Goal: Information Seeking & Learning: Check status

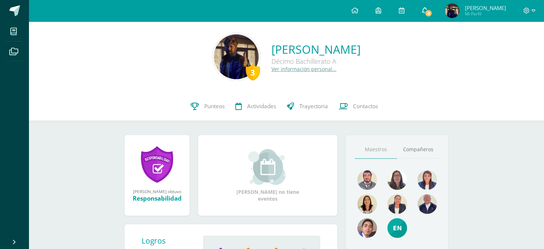
click at [423, 14] on icon at bounding box center [425, 10] width 6 height 6
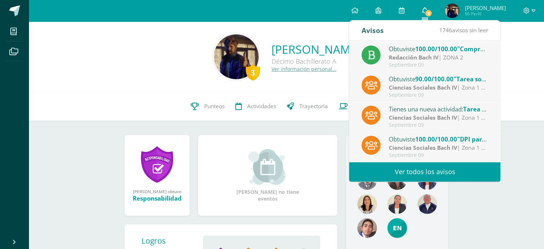
click at [429, 14] on span "6" at bounding box center [429, 13] width 8 height 8
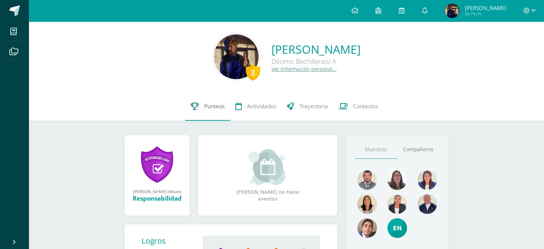
click at [188, 109] on link "Punteos" at bounding box center [207, 106] width 45 height 29
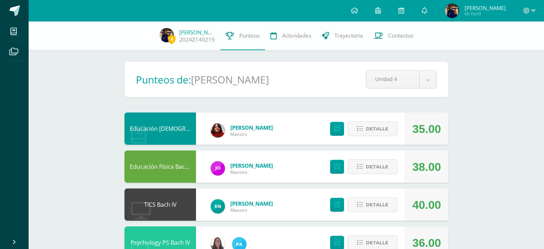
scroll to position [468, 0]
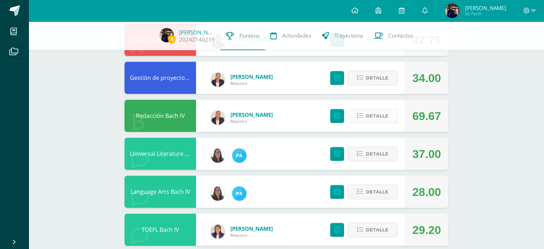
click at [366, 119] on button "Detalle" at bounding box center [373, 115] width 50 height 15
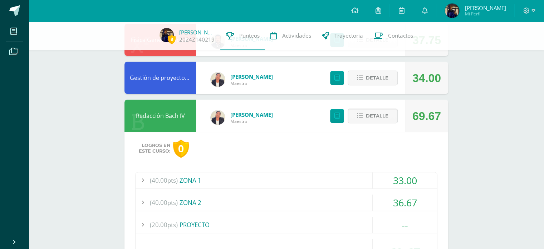
scroll to position [505, 0]
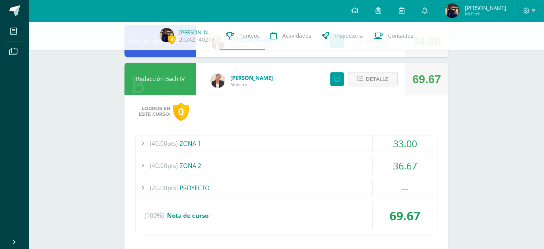
click at [206, 162] on div "(40.00pts) ZONA 2" at bounding box center [287, 165] width 302 height 16
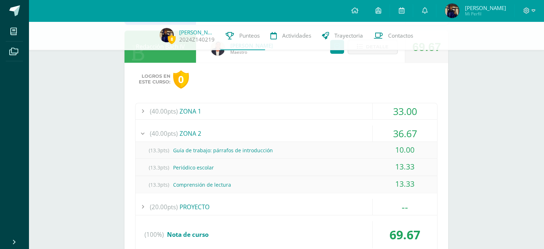
scroll to position [538, 0]
click at [176, 204] on span "(20.00pts)" at bounding box center [164, 206] width 28 height 16
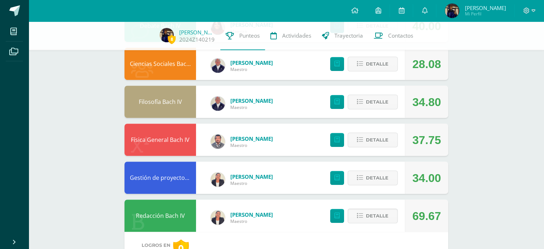
scroll to position [368, 0]
click at [375, 103] on span "Detalle" at bounding box center [377, 102] width 23 height 13
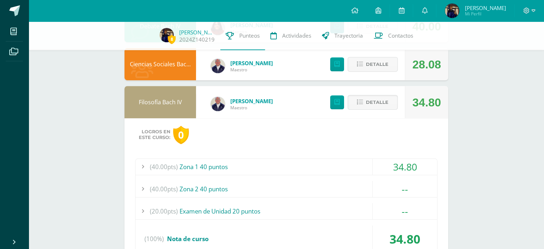
click at [203, 166] on div "(40.00pts) Zona 1 40 puntos" at bounding box center [287, 166] width 302 height 16
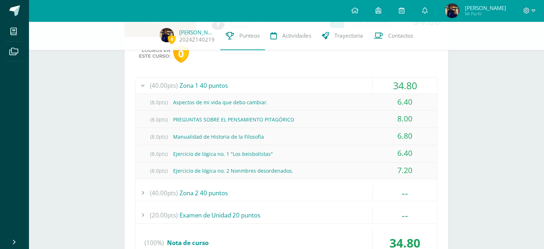
scroll to position [449, 0]
click at [199, 195] on div "(40.00pts) Zona 2 40 puntos" at bounding box center [287, 192] width 302 height 16
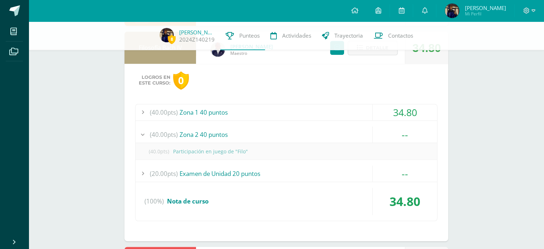
scroll to position [417, 0]
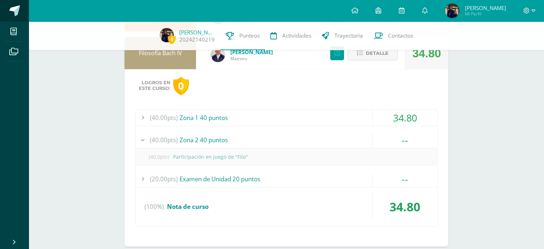
click at [12, 13] on span at bounding box center [14, 10] width 11 height 11
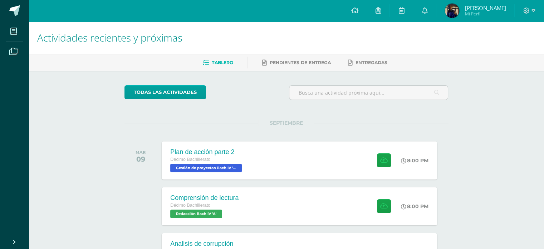
click at [12, 13] on span at bounding box center [14, 10] width 11 height 11
